Goal: Transaction & Acquisition: Obtain resource

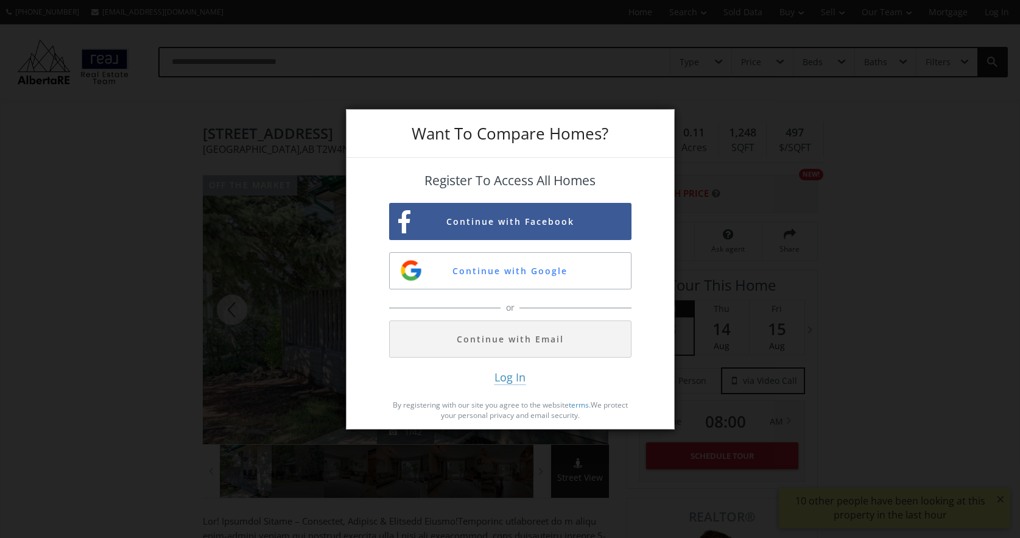
click at [72, 247] on div "Want To Compare Homes? Register To Access All Homes Continue with Facebook Cont…" at bounding box center [510, 269] width 1020 height 538
click at [74, 247] on div "Want To Compare Homes? Register To Access All Homes Continue with Facebook Cont…" at bounding box center [510, 269] width 1020 height 538
click at [155, 288] on div "Want To Compare Homes? Register To Access All Homes Continue with Facebook Cont…" at bounding box center [510, 269] width 1020 height 538
click at [506, 270] on button "Continue with Google" at bounding box center [510, 270] width 242 height 37
